Goal: Task Accomplishment & Management: Manage account settings

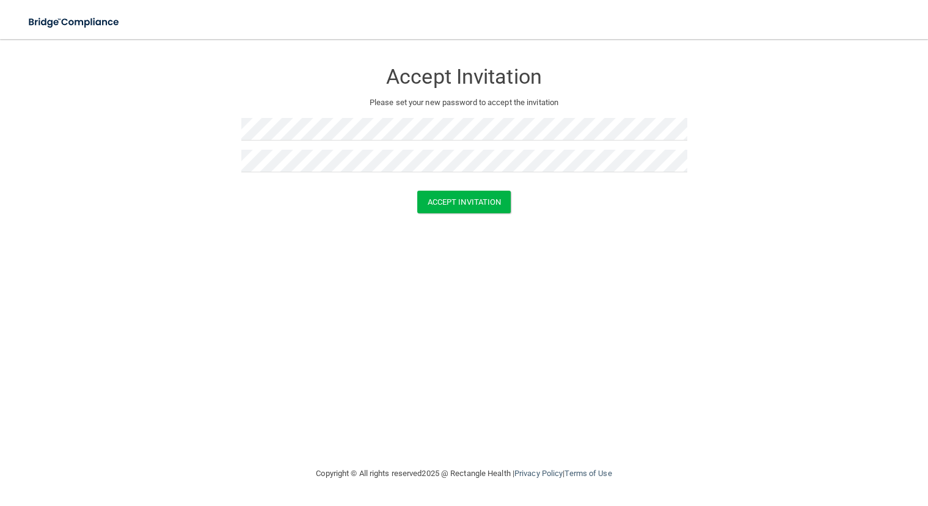
click at [220, 180] on form "Accept Invitation Please set your new password to accept the invitation Accept …" at bounding box center [463, 139] width 879 height 176
click at [451, 196] on button "Accept Invitation" at bounding box center [464, 202] width 94 height 23
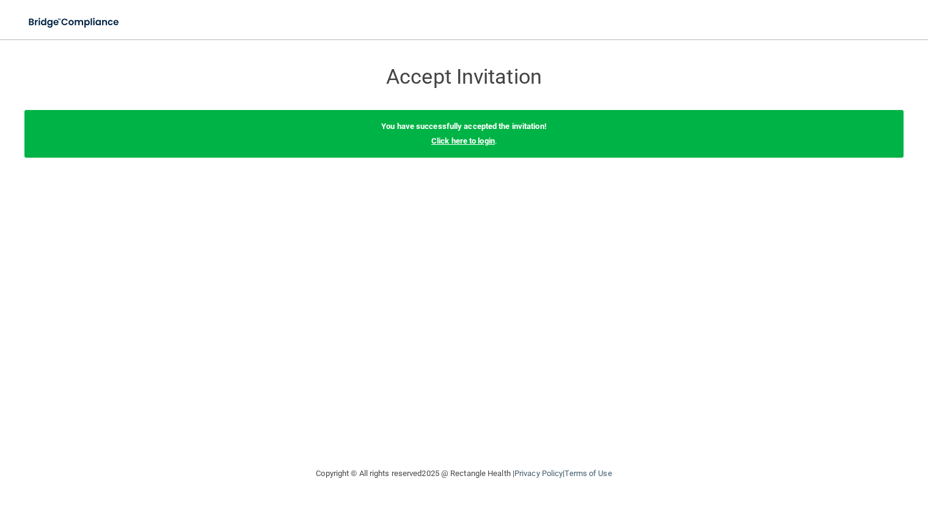
click at [472, 141] on link "Click here to login" at bounding box center [463, 140] width 64 height 9
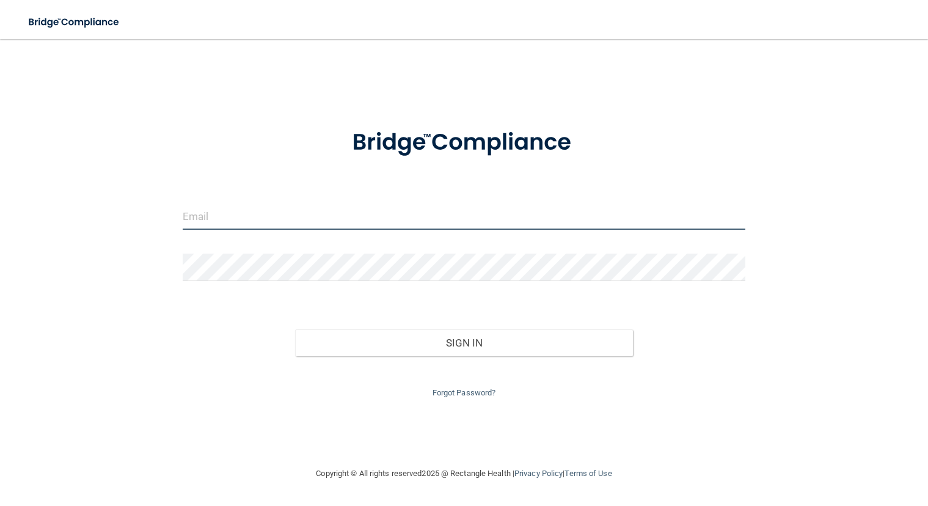
type input "[EMAIL_ADDRESS][DOMAIN_NAME]"
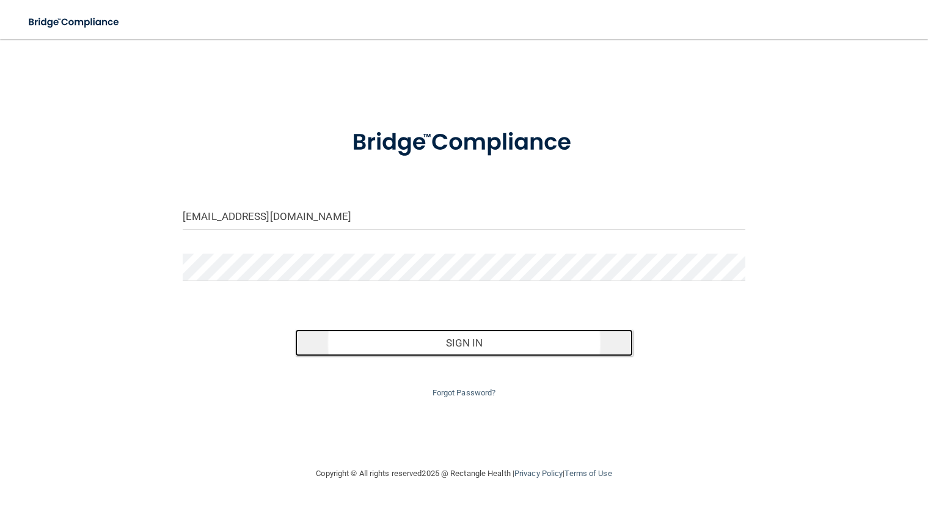
click at [463, 338] on button "Sign In" at bounding box center [464, 342] width 338 height 27
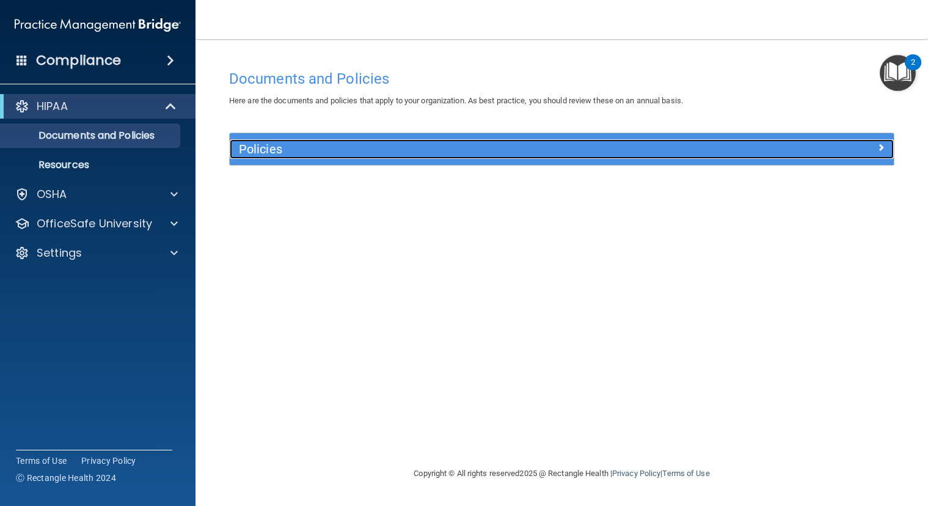
click at [429, 148] on h5 "Policies" at bounding box center [478, 148] width 479 height 13
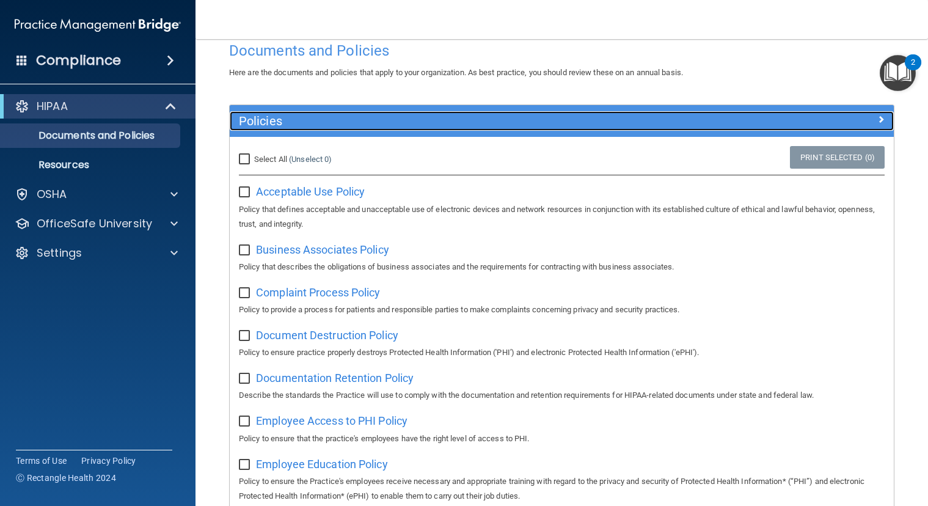
scroll to position [16, 0]
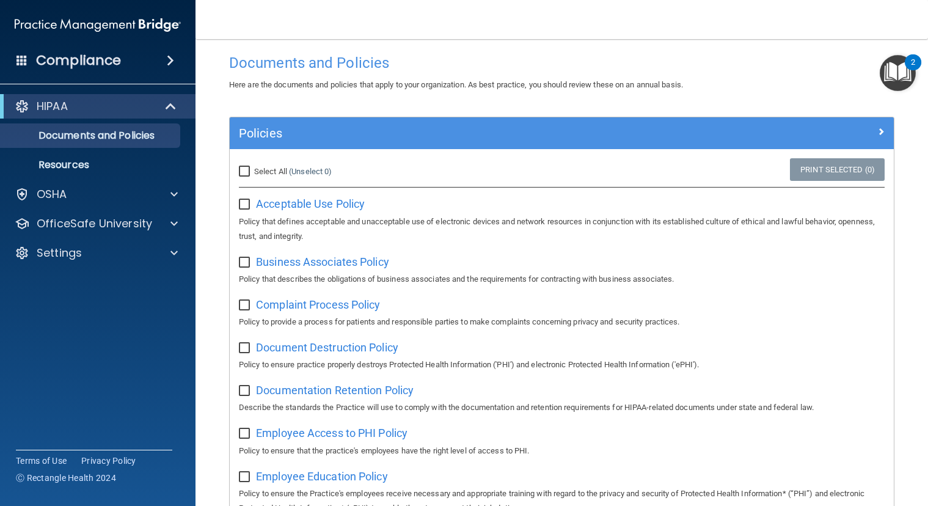
click at [248, 172] on input "Select All (Unselect 0) Unselect All" at bounding box center [246, 172] width 14 height 10
checkbox input "true"
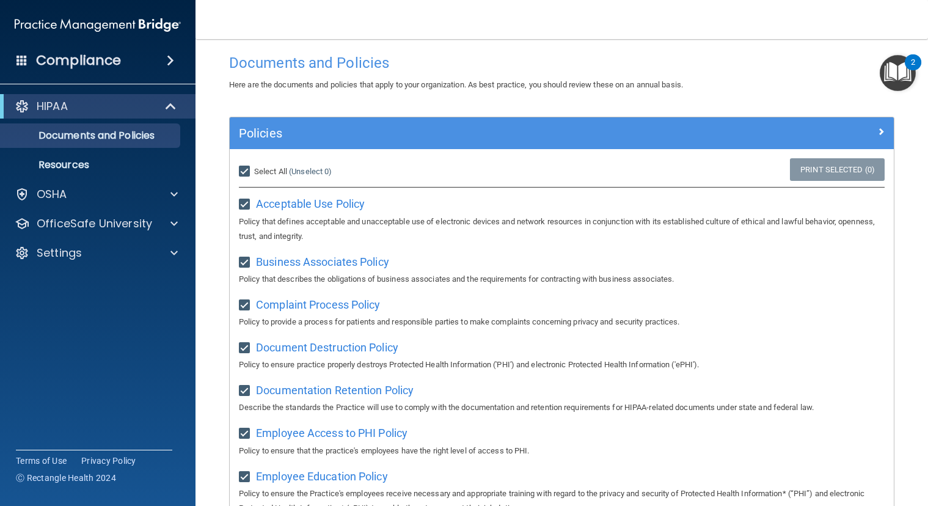
checkbox input "true"
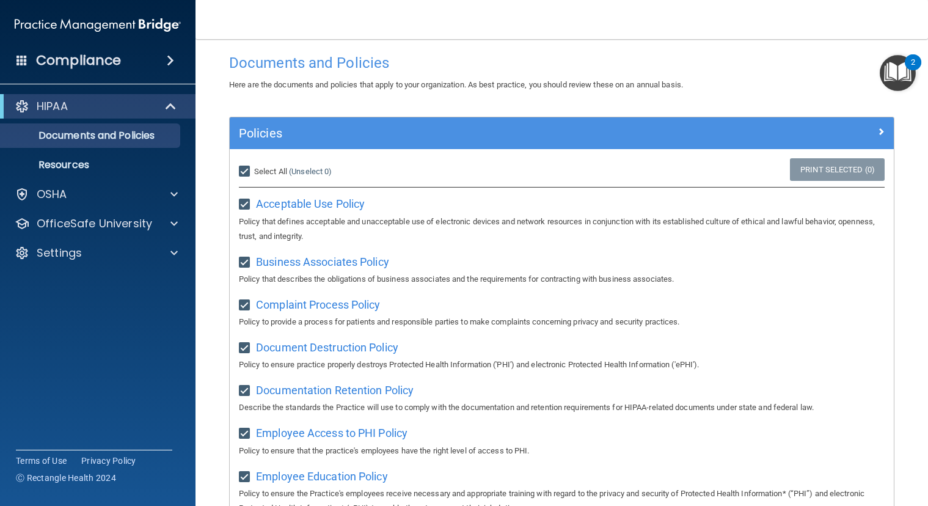
checkbox input "true"
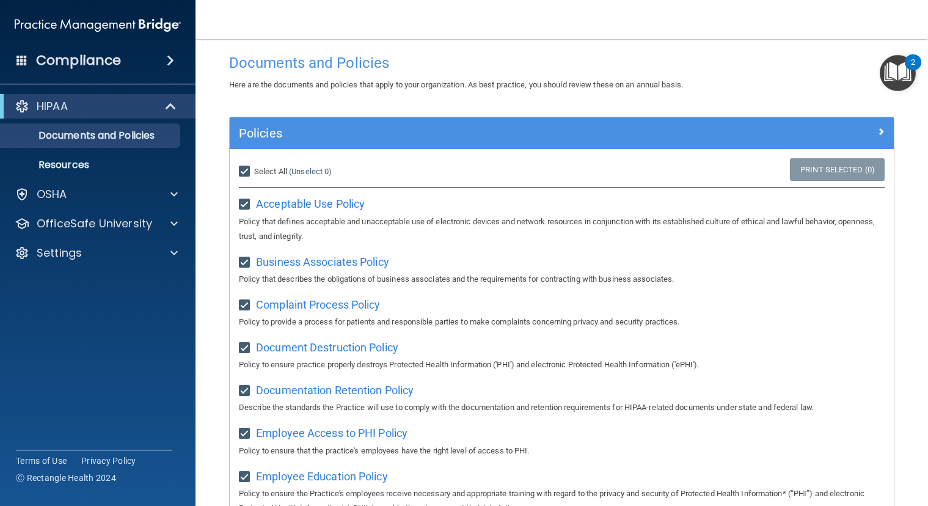
checkbox input "true"
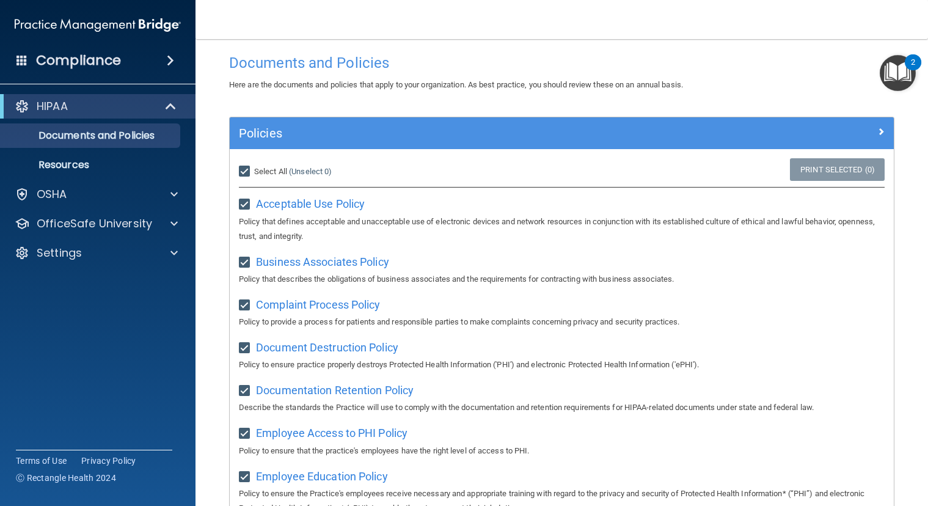
checkbox input "true"
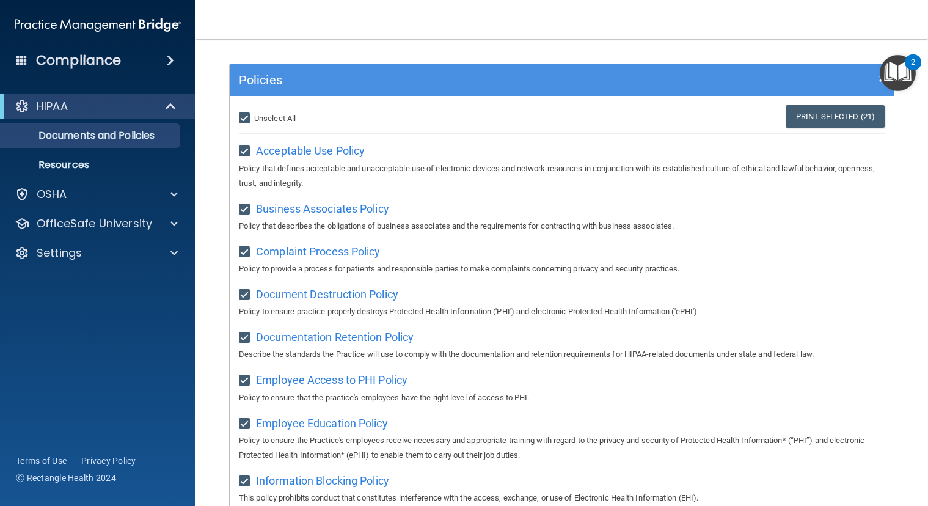
scroll to position [0, 0]
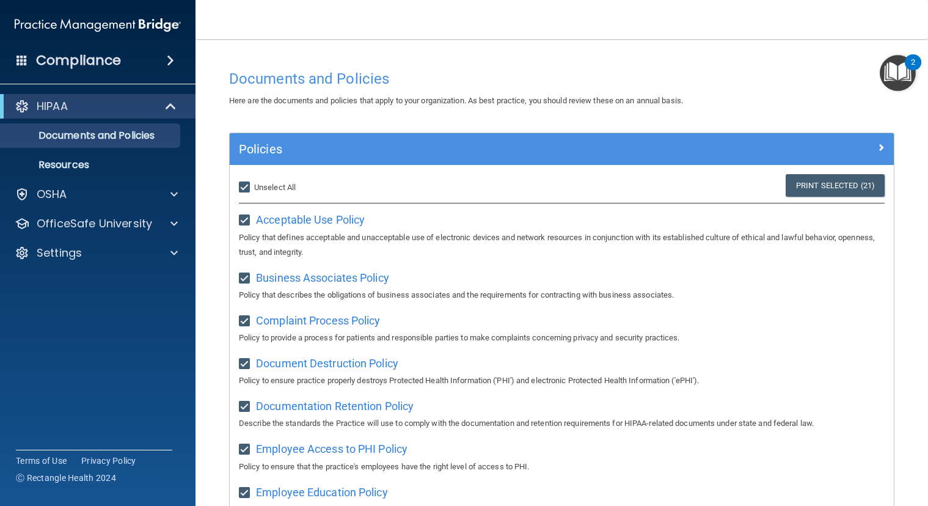
click at [245, 184] on input "Select All (Unselect 21) Unselect All" at bounding box center [246, 188] width 14 height 10
checkbox input "false"
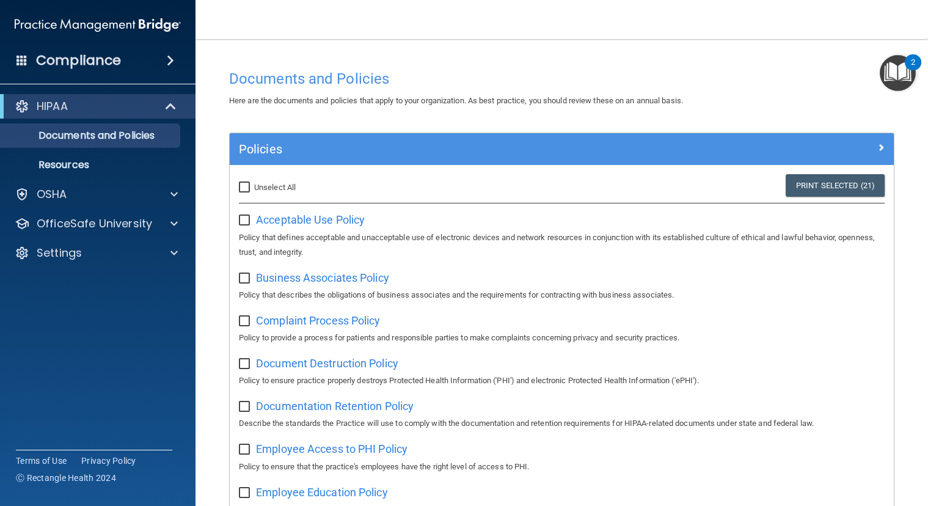
checkbox input "false"
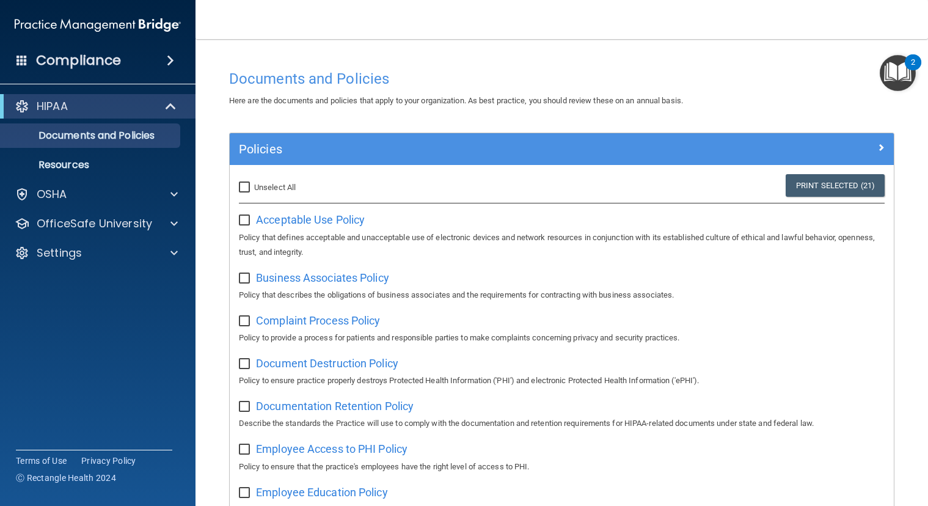
checkbox input "false"
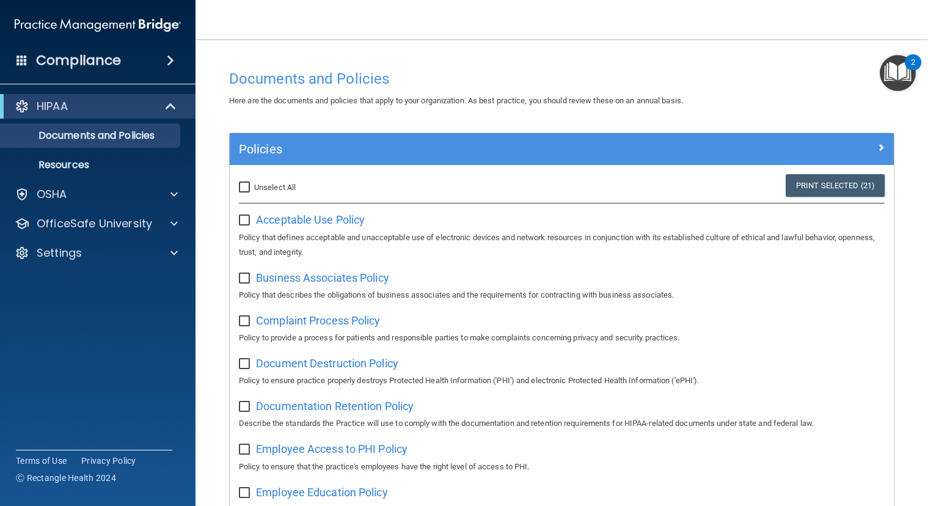
checkbox input "false"
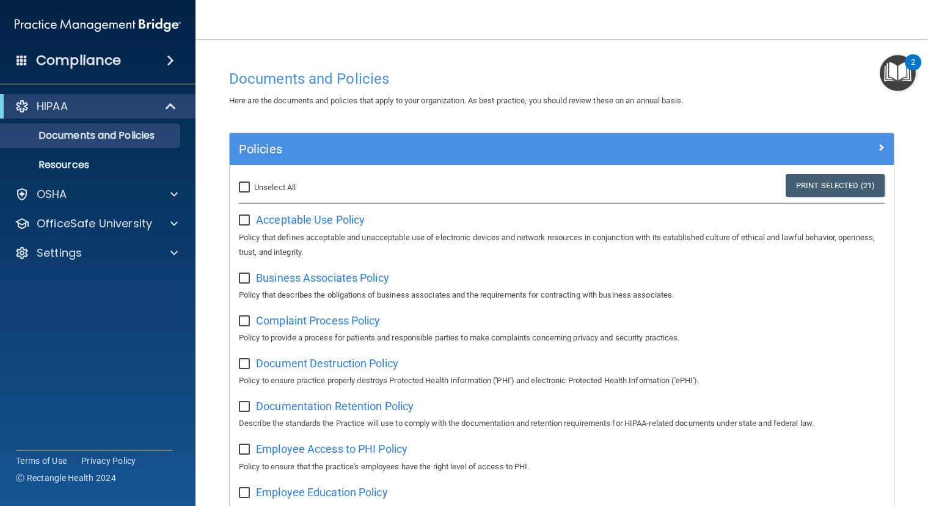
checkbox input "false"
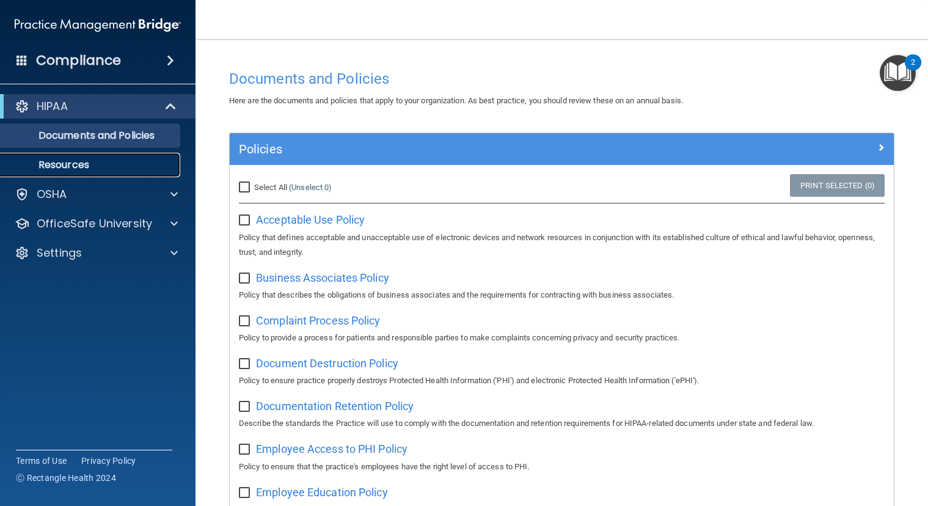
click at [76, 169] on p "Resources" at bounding box center [91, 165] width 167 height 12
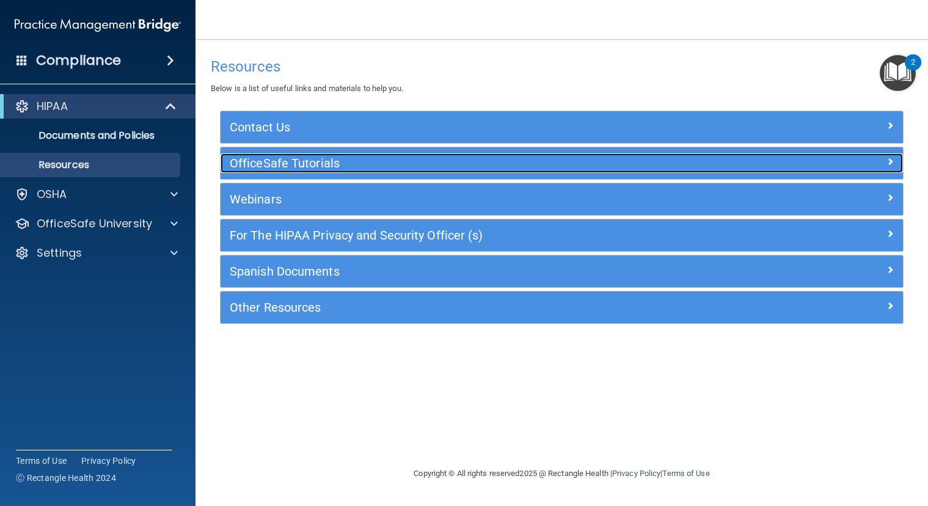
click at [384, 169] on h5 "OfficeSafe Tutorials" at bounding box center [476, 162] width 493 height 13
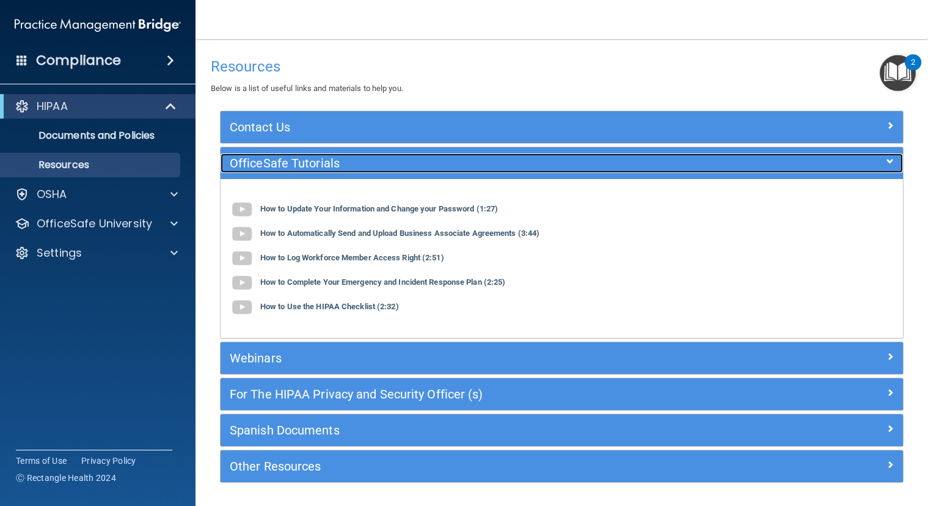
click at [396, 164] on h5 "OfficeSafe Tutorials" at bounding box center [476, 162] width 493 height 13
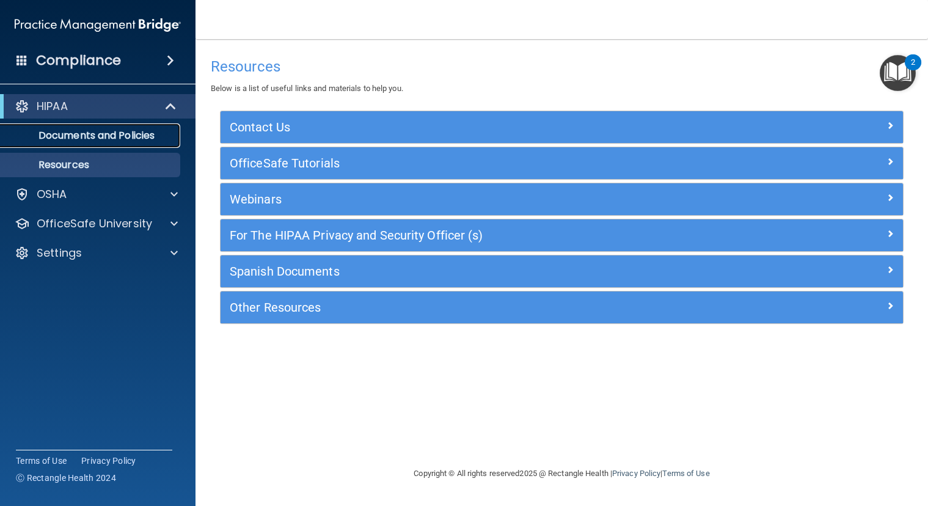
click at [108, 136] on p "Documents and Policies" at bounding box center [91, 135] width 167 height 12
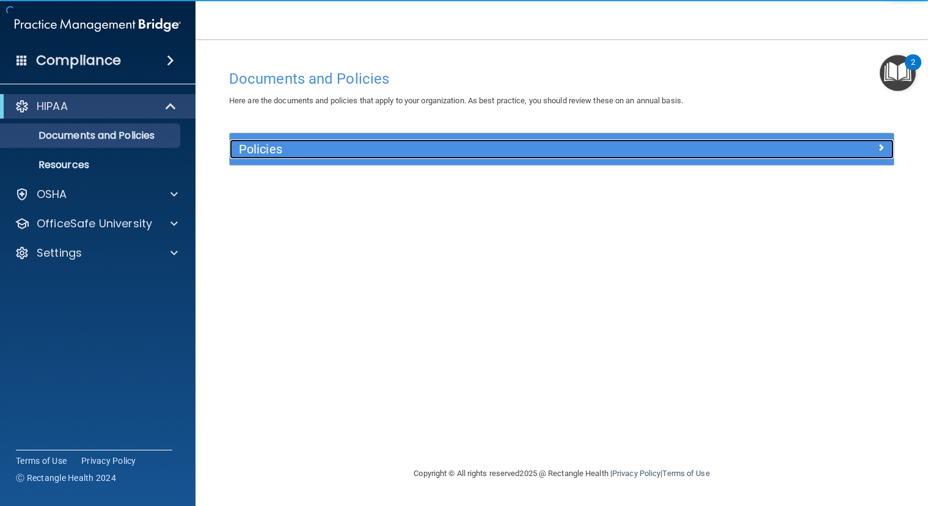
click at [293, 149] on h5 "Policies" at bounding box center [478, 148] width 479 height 13
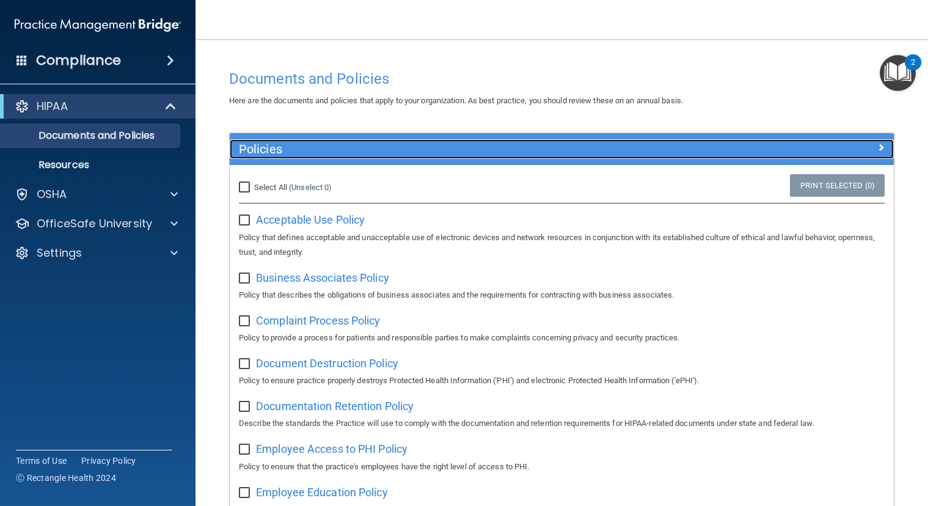
click at [324, 143] on h5 "Policies" at bounding box center [478, 148] width 479 height 13
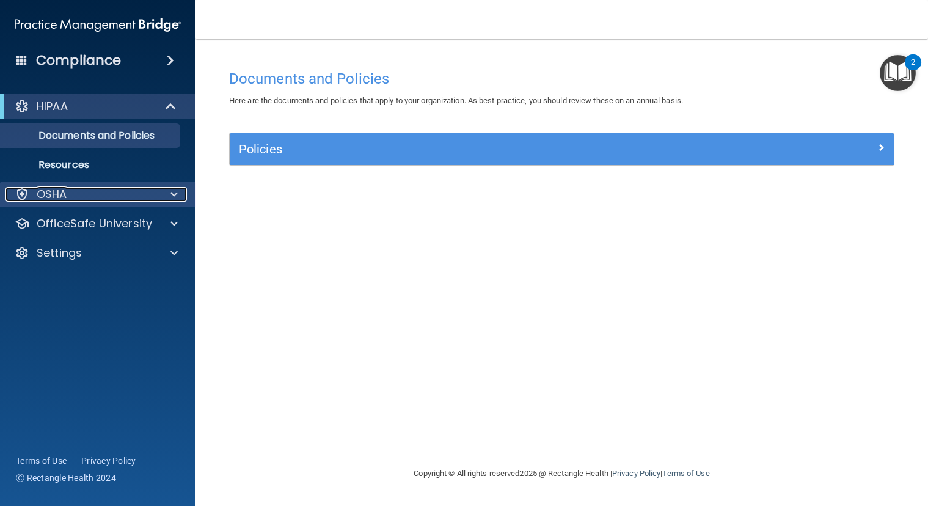
click at [169, 194] on div at bounding box center [172, 194] width 31 height 15
click at [178, 190] on div at bounding box center [172, 194] width 31 height 15
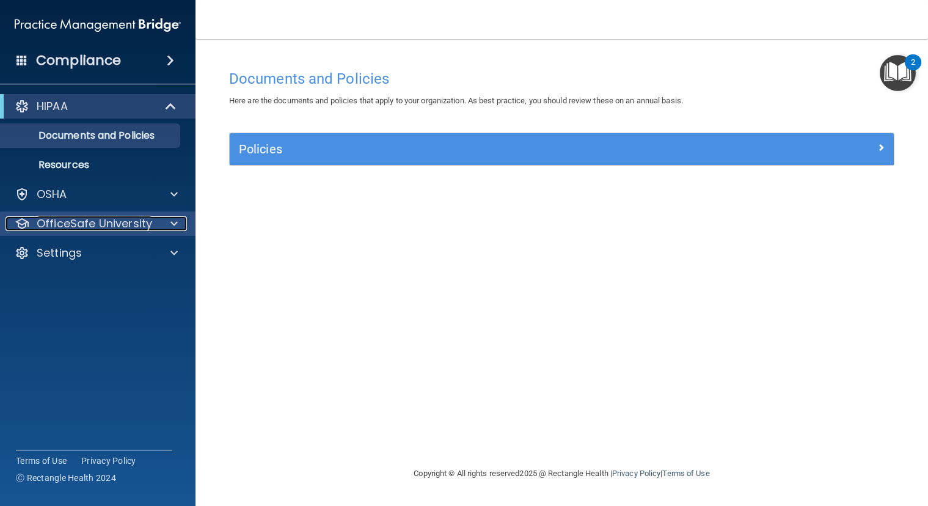
click at [172, 223] on span at bounding box center [173, 223] width 7 height 15
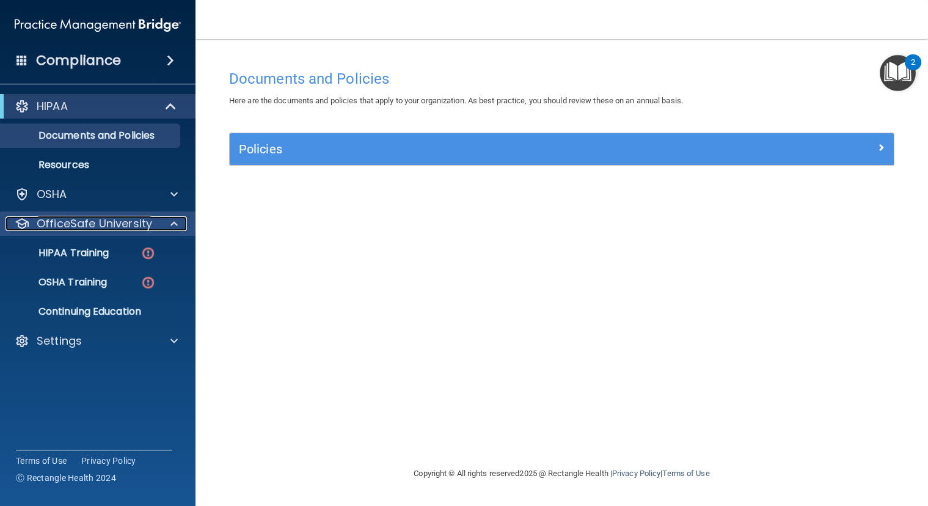
click at [172, 223] on span at bounding box center [173, 223] width 7 height 15
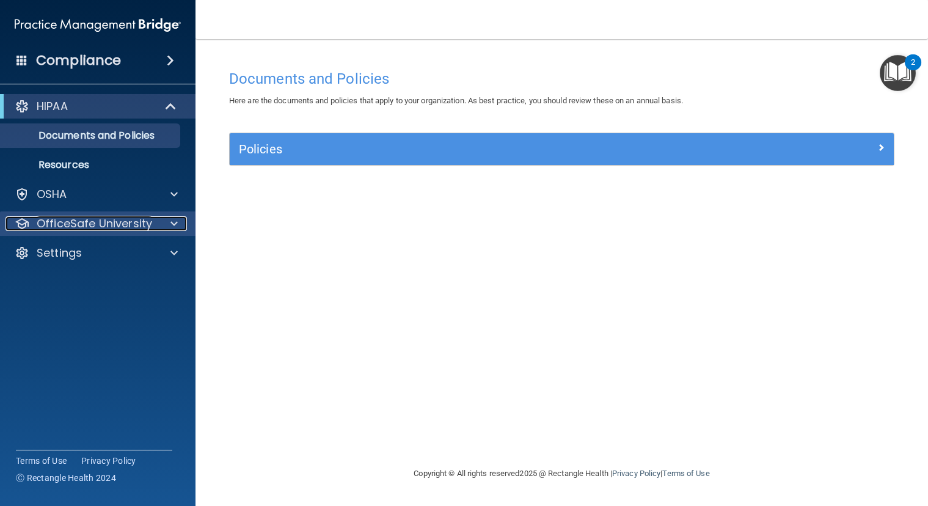
click at [175, 222] on span at bounding box center [173, 223] width 7 height 15
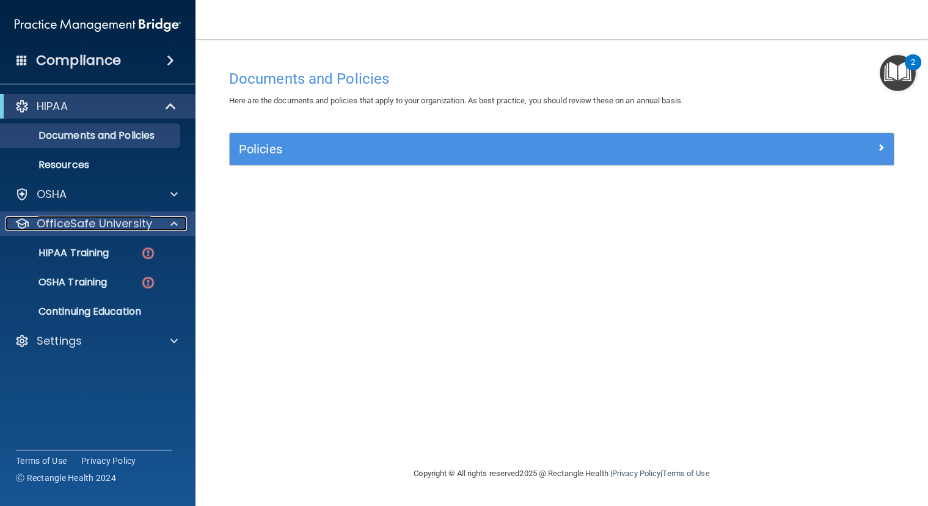
click at [175, 222] on span at bounding box center [173, 223] width 7 height 15
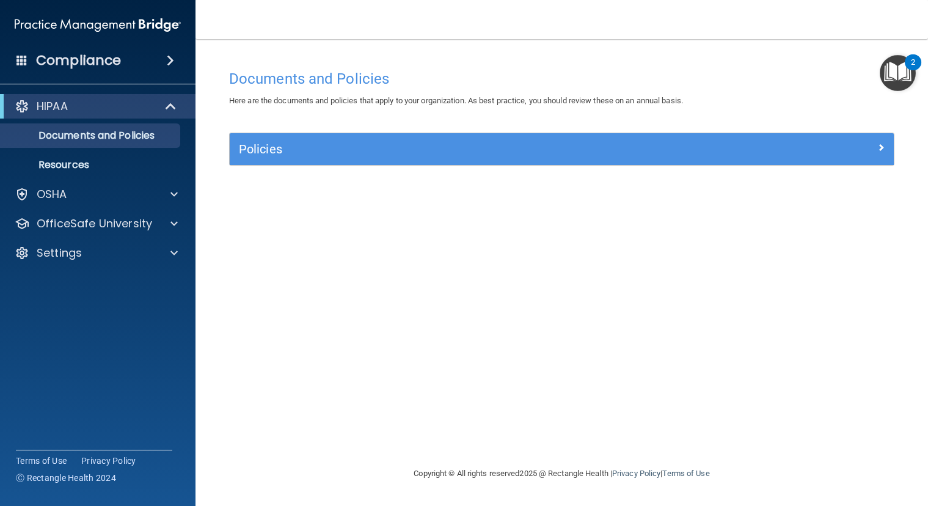
click at [170, 59] on span at bounding box center [170, 60] width 7 height 15
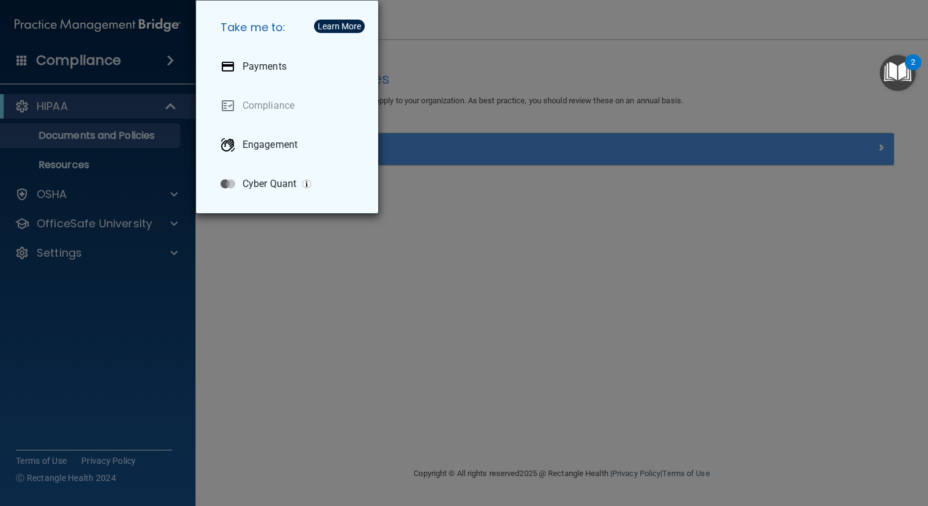
click at [452, 105] on div "Take me to: Payments Compliance Engagement Cyber Quant" at bounding box center [464, 253] width 928 height 506
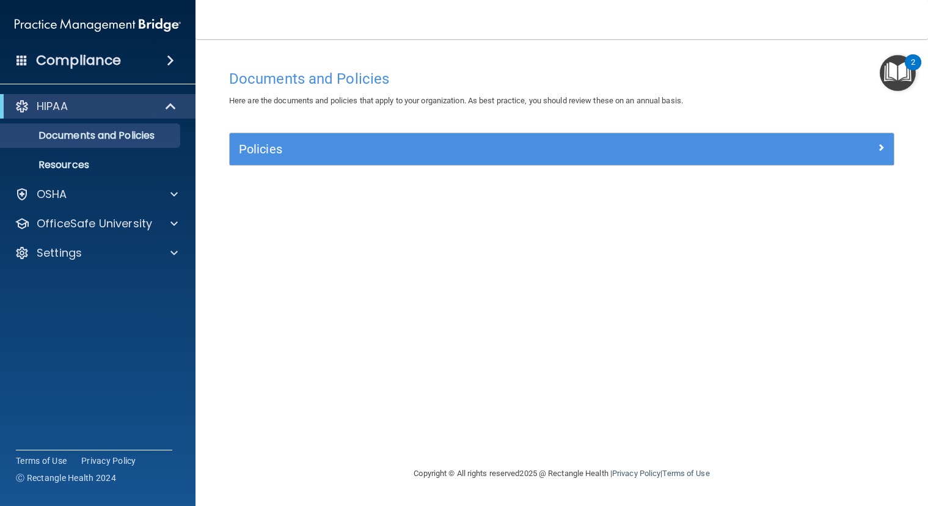
click at [167, 64] on span at bounding box center [170, 60] width 7 height 15
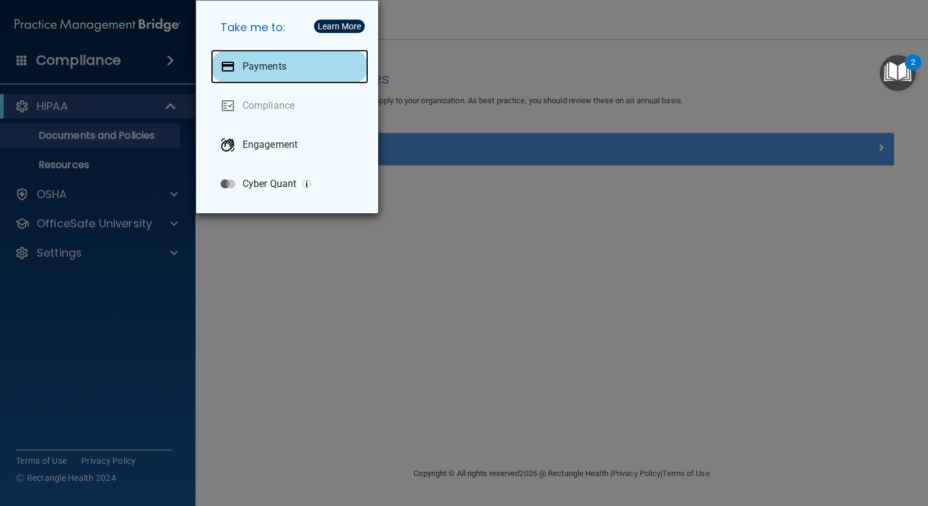
click at [302, 73] on div "Payments" at bounding box center [290, 66] width 158 height 34
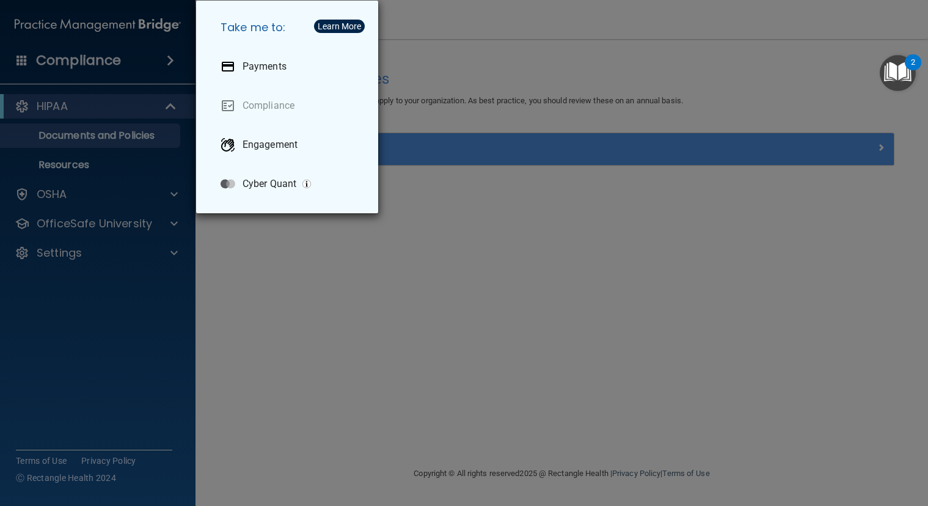
click at [461, 115] on div "Take me to: Payments Compliance Engagement Cyber Quant" at bounding box center [464, 253] width 928 height 506
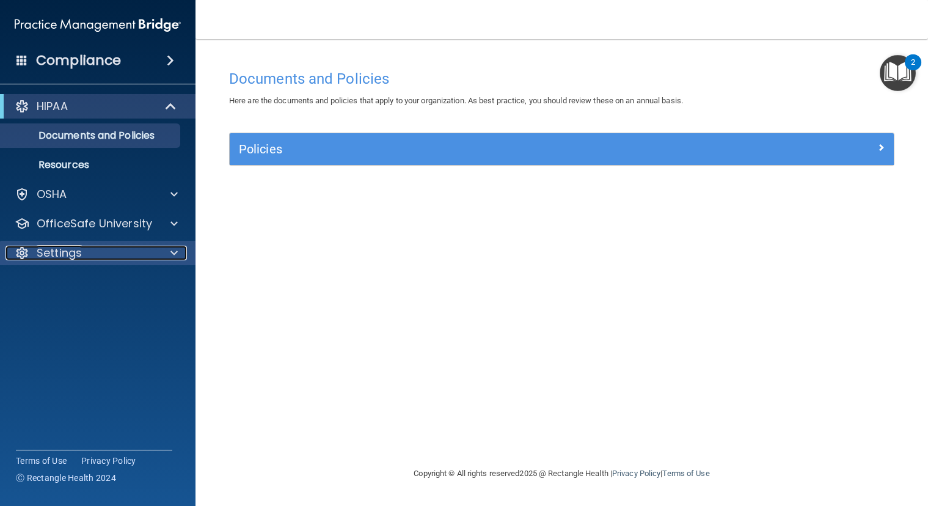
click at [171, 256] on span at bounding box center [173, 252] width 7 height 15
click at [173, 256] on span at bounding box center [173, 252] width 7 height 15
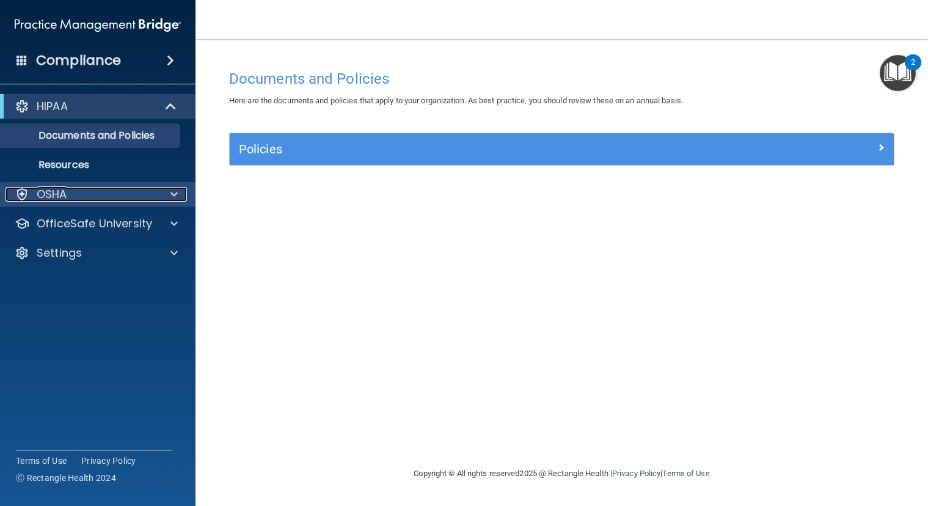
click at [167, 192] on div at bounding box center [172, 194] width 31 height 15
click at [170, 192] on div at bounding box center [172, 194] width 31 height 15
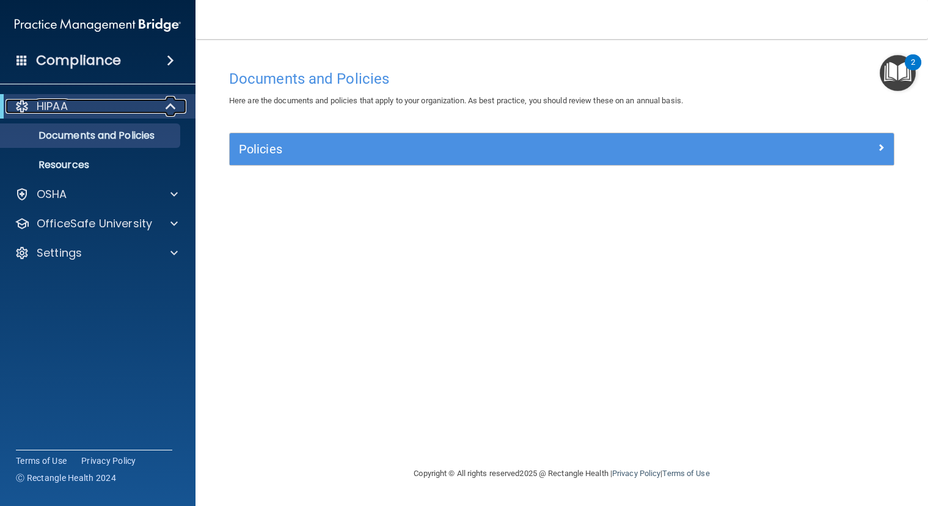
click at [169, 105] on span at bounding box center [172, 106] width 10 height 15
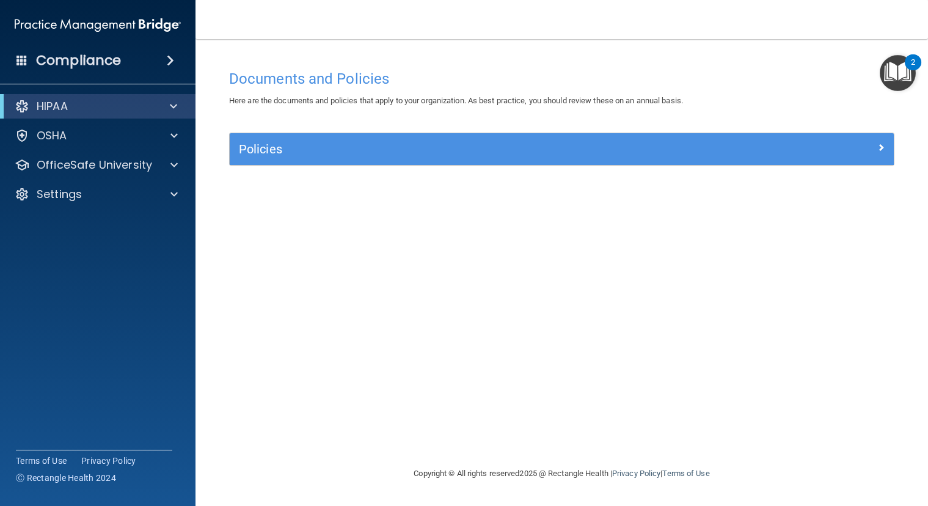
click at [16, 57] on div "Compliance" at bounding box center [97, 60] width 195 height 27
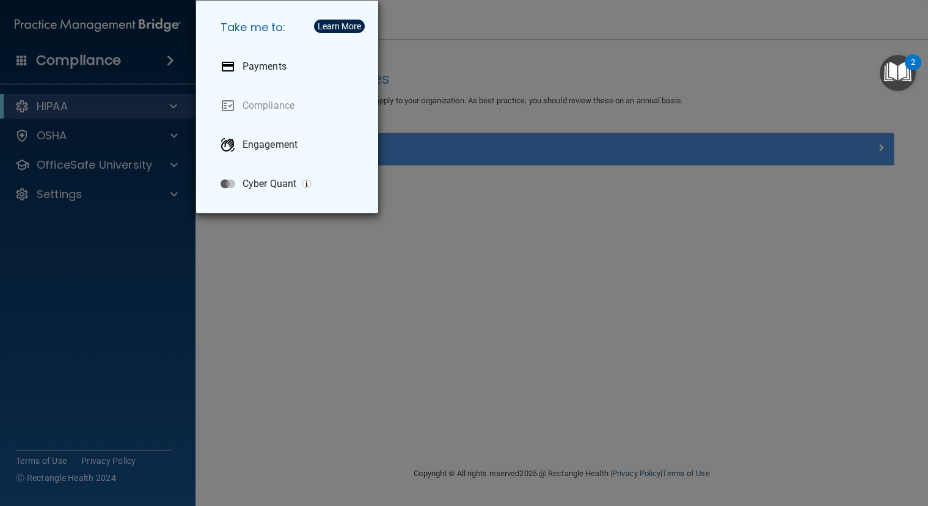
click at [445, 103] on div "Take me to: Payments Compliance Engagement Cyber Quant" at bounding box center [464, 253] width 928 height 506
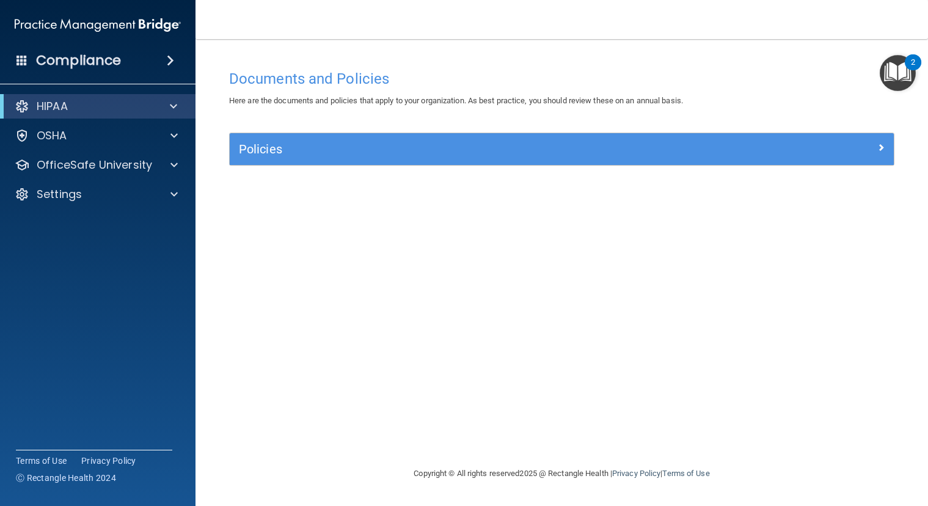
click at [893, 79] on img "Open Resource Center, 2 new notifications" at bounding box center [897, 73] width 36 height 36
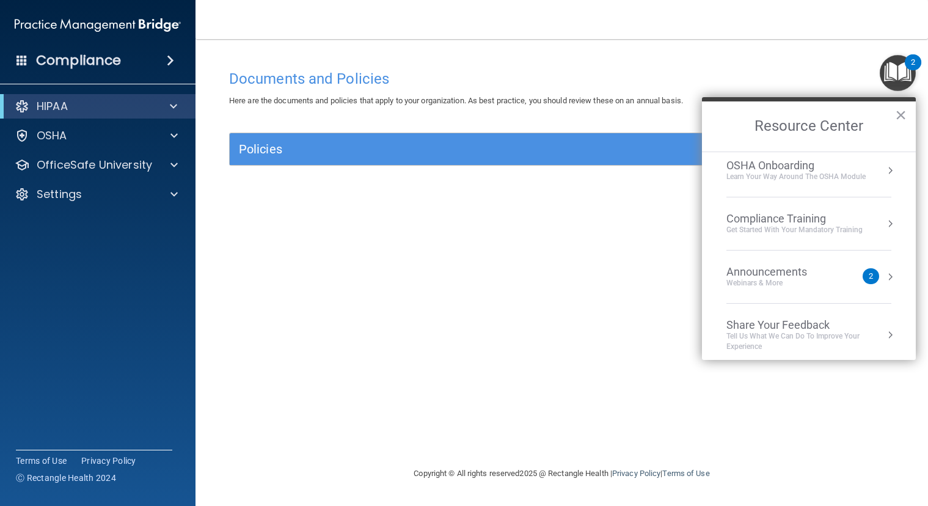
scroll to position [68, 0]
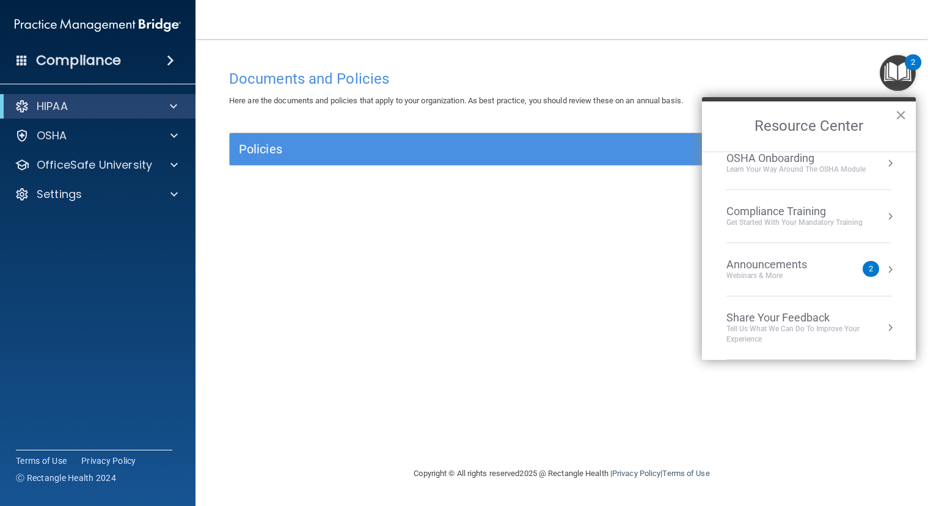
click at [516, 76] on h4 "Documents and Policies" at bounding box center [561, 79] width 665 height 16
click at [901, 118] on button "×" at bounding box center [901, 115] width 12 height 20
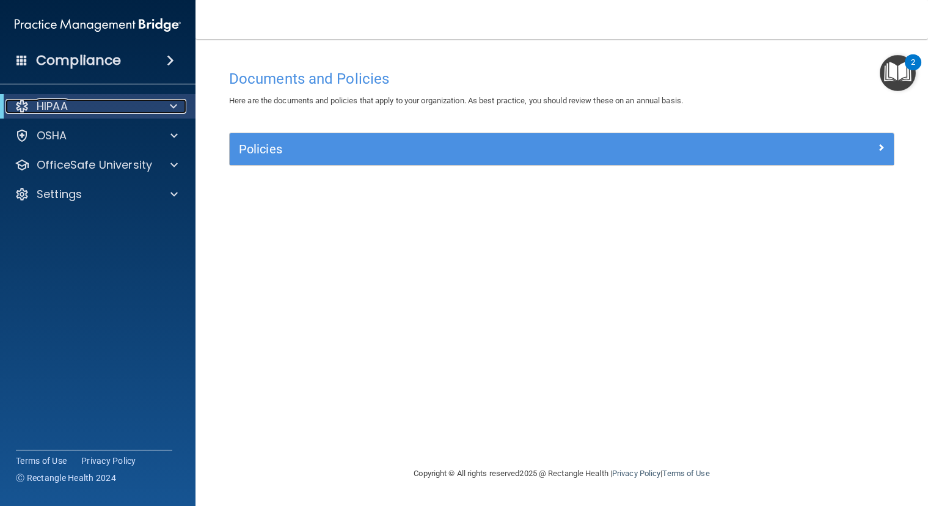
click at [172, 109] on span at bounding box center [173, 106] width 7 height 15
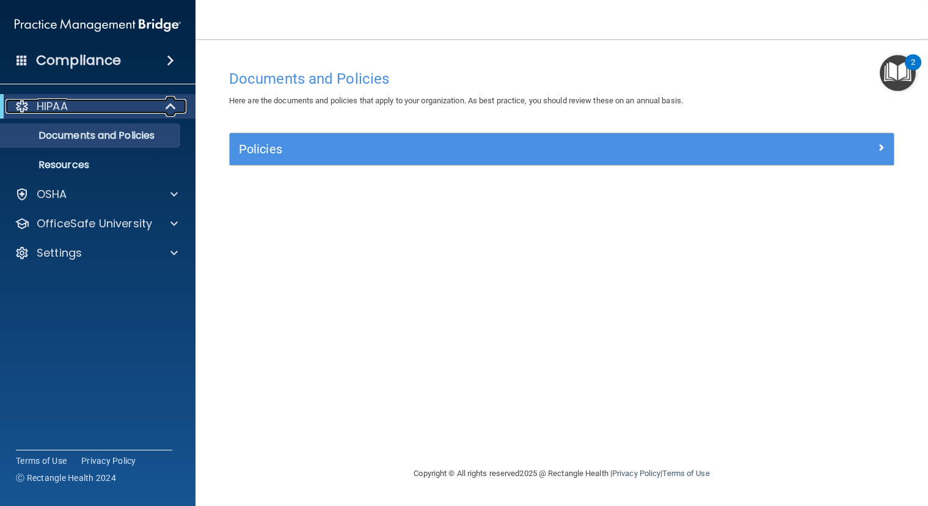
click at [172, 109] on span at bounding box center [172, 106] width 10 height 15
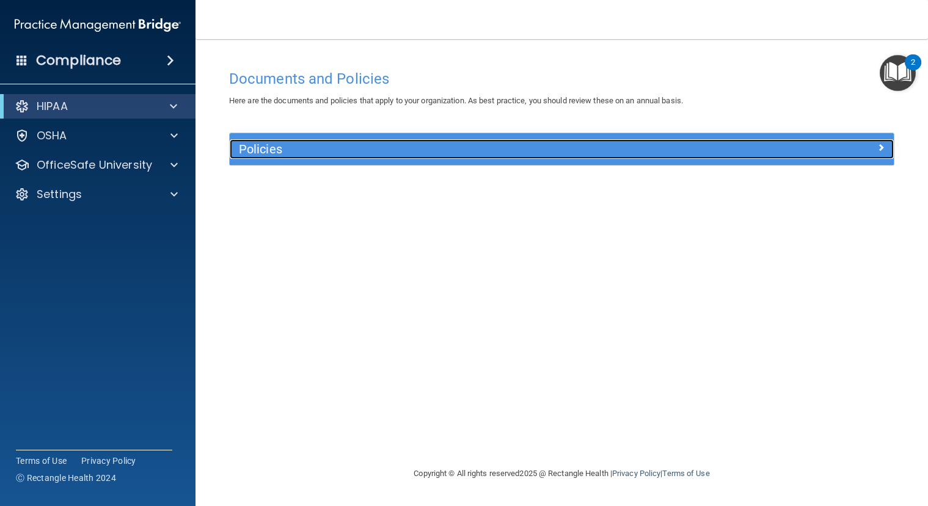
click at [368, 151] on h5 "Policies" at bounding box center [478, 148] width 479 height 13
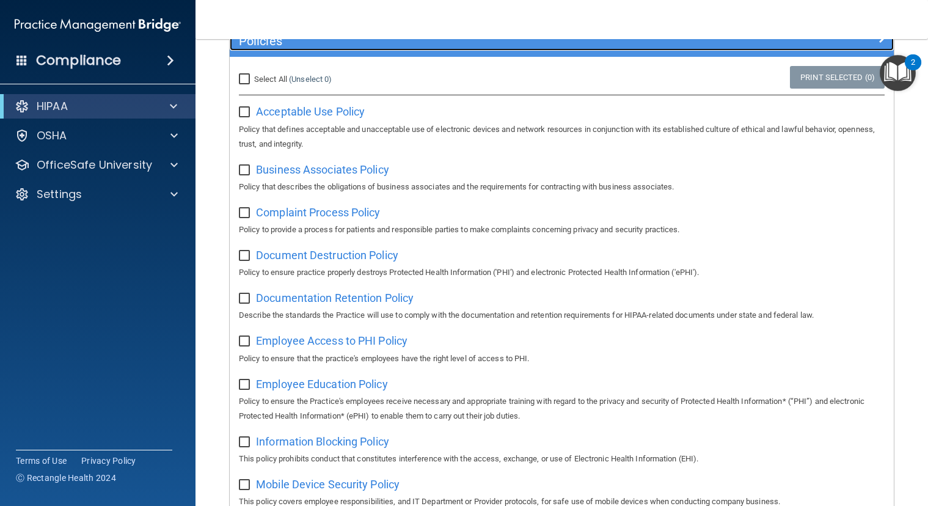
scroll to position [77, 0]
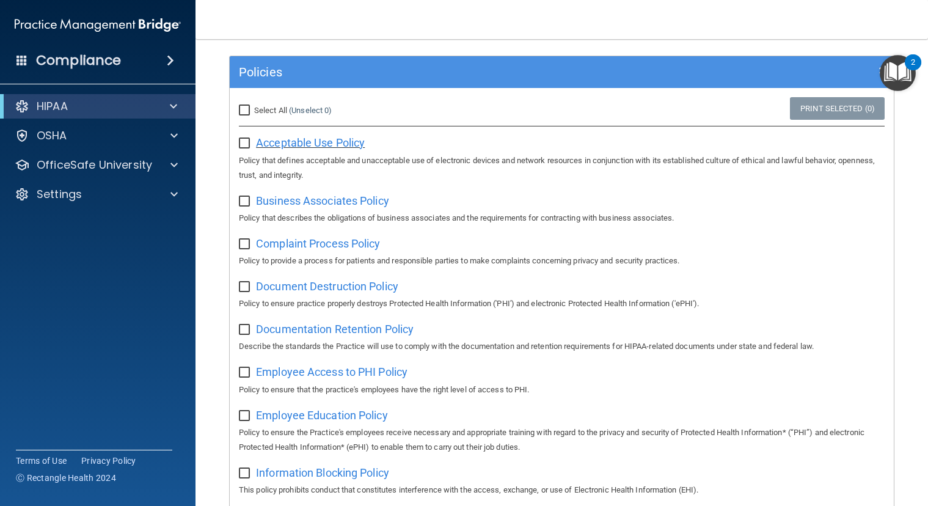
click at [298, 145] on span "Acceptable Use Policy" at bounding box center [310, 142] width 109 height 13
